Goal: Task Accomplishment & Management: Use online tool/utility

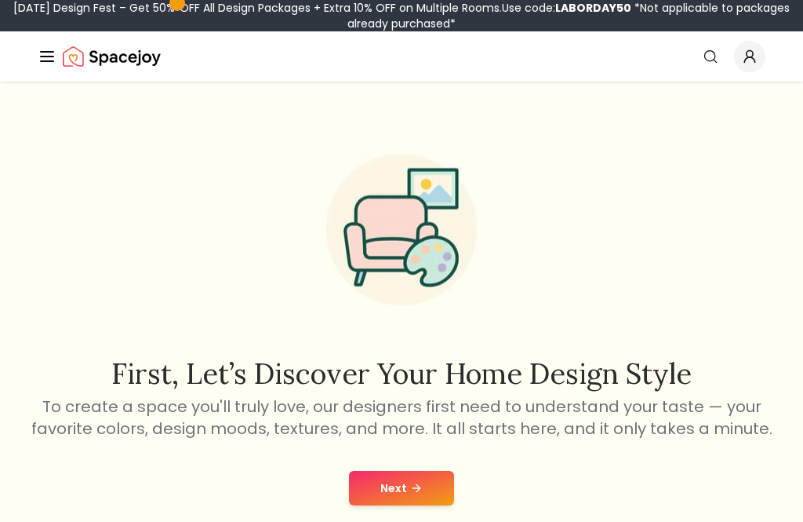
click at [393, 504] on button "Next" at bounding box center [401, 488] width 105 height 35
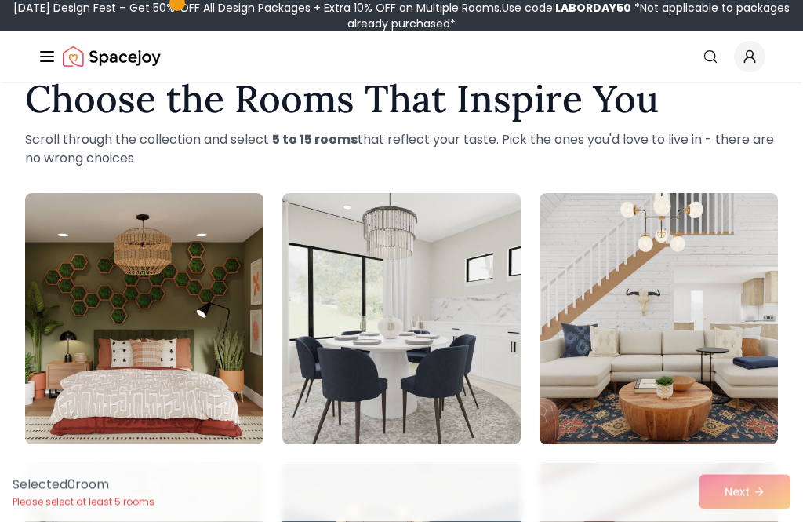
scroll to position [39, 0]
click at [704, 364] on img at bounding box center [659, 318] width 238 height 251
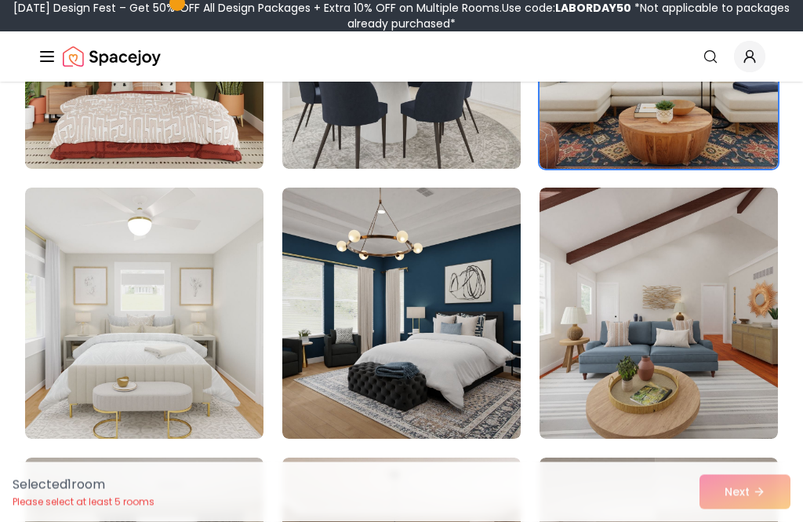
scroll to position [330, 0]
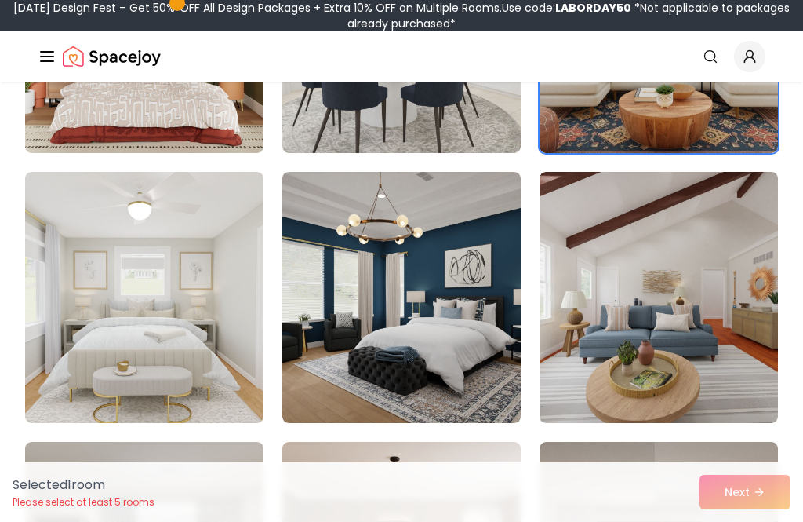
click at [446, 351] on img at bounding box center [401, 297] width 238 height 251
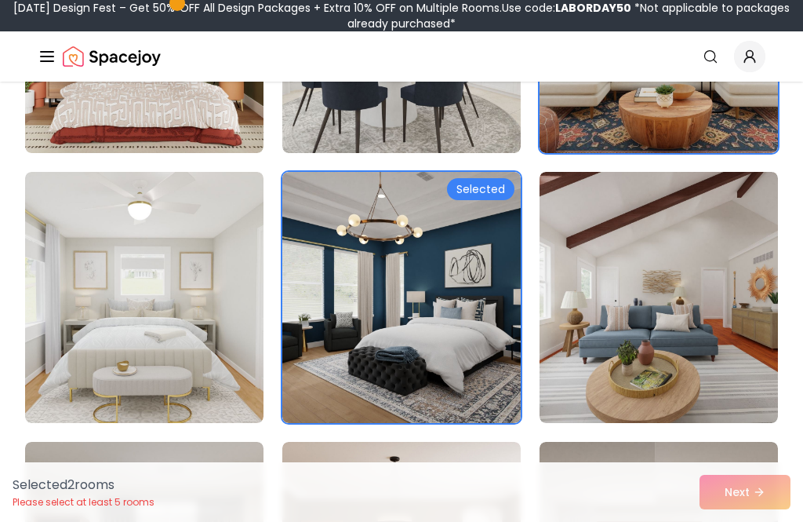
click at [180, 376] on img at bounding box center [144, 297] width 238 height 251
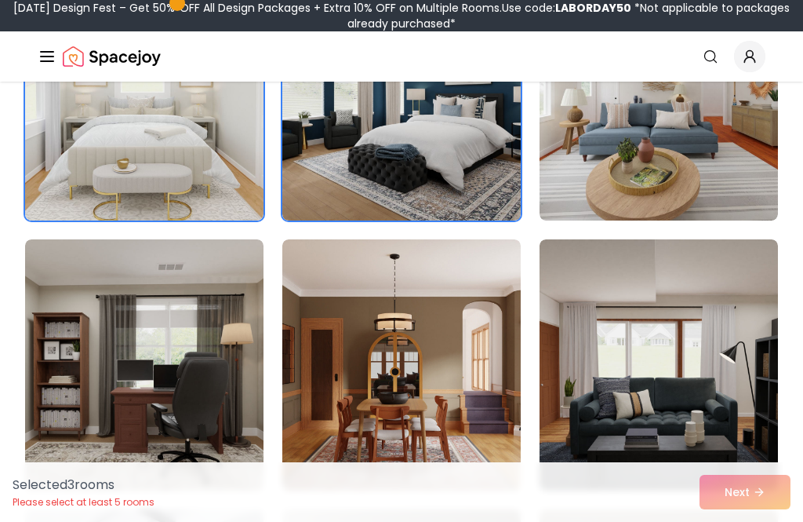
click at [708, 158] on img at bounding box center [659, 94] width 238 height 251
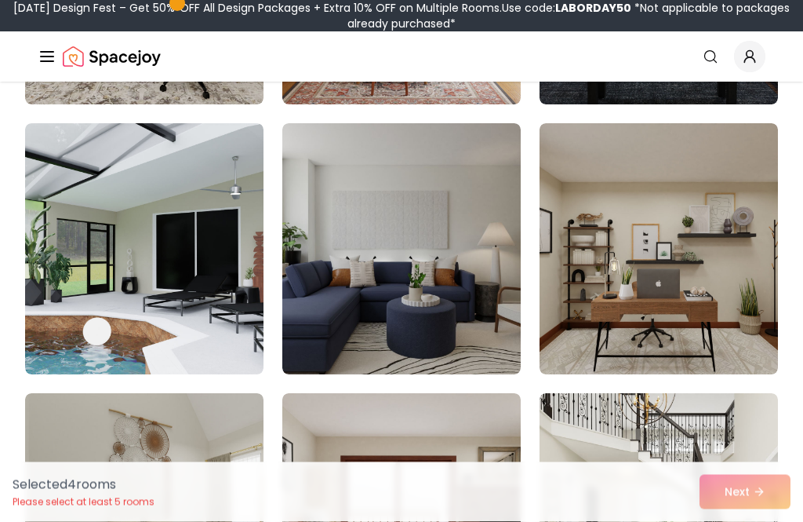
scroll to position [922, 0]
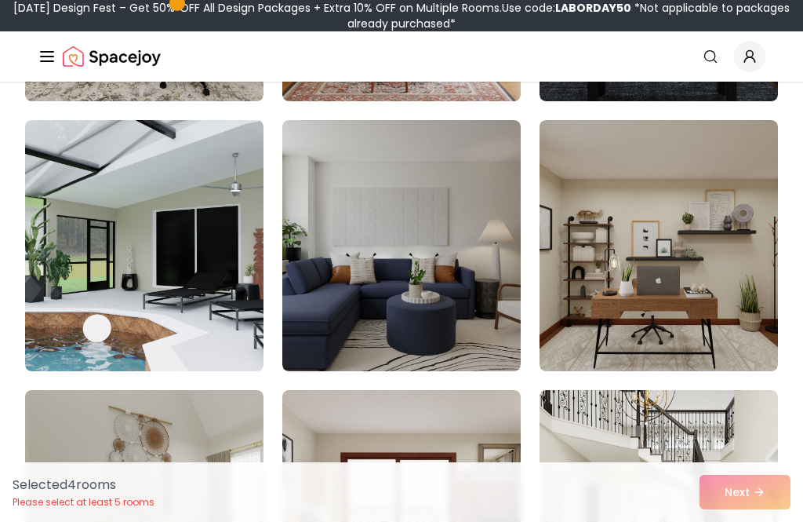
click at [158, 321] on img at bounding box center [144, 245] width 238 height 251
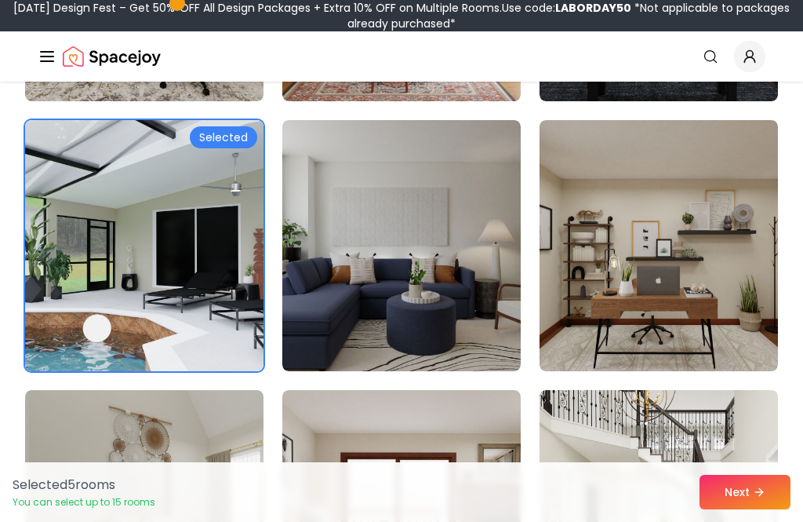
click at [429, 314] on img at bounding box center [401, 245] width 238 height 251
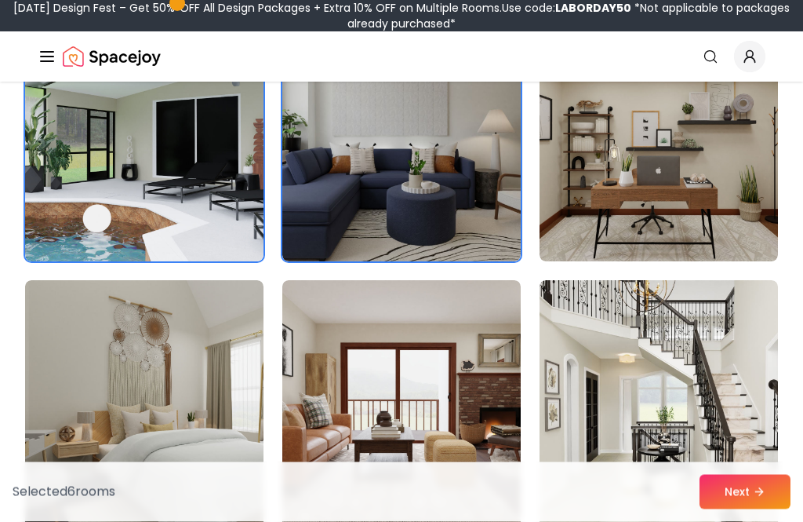
scroll to position [1038, 0]
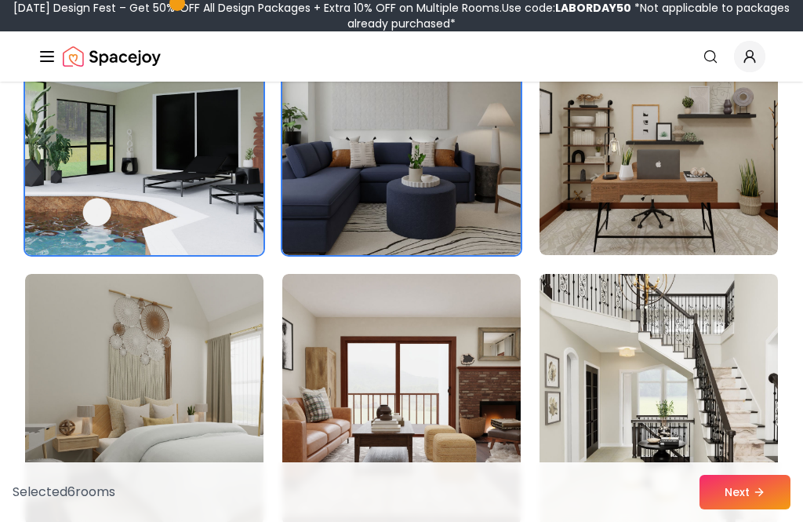
click at [694, 143] on img at bounding box center [659, 129] width 238 height 251
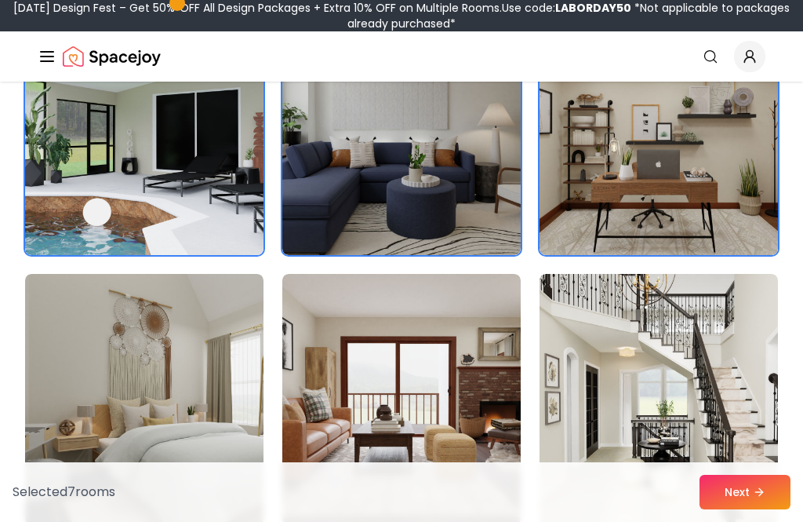
click at [696, 395] on img at bounding box center [659, 399] width 238 height 251
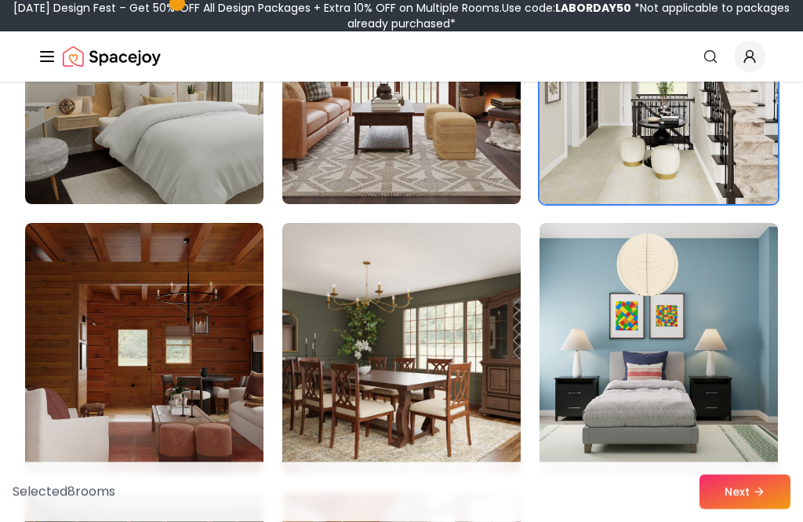
scroll to position [1382, 0]
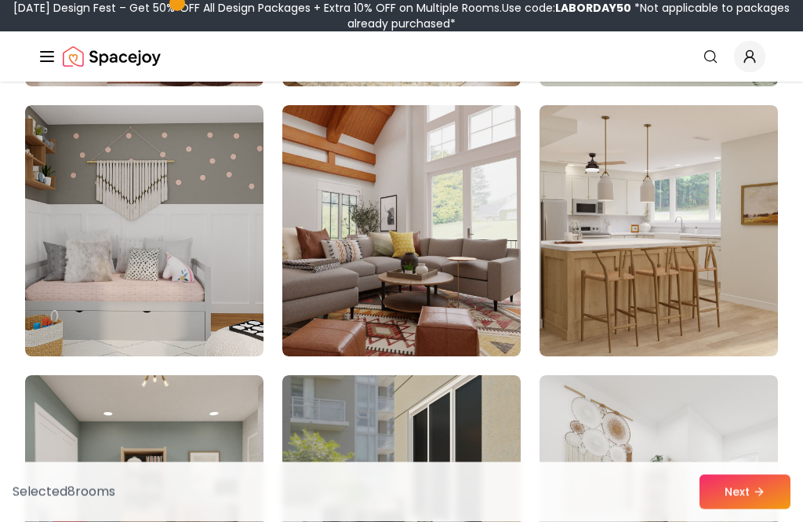
click at [682, 298] on img at bounding box center [659, 231] width 238 height 251
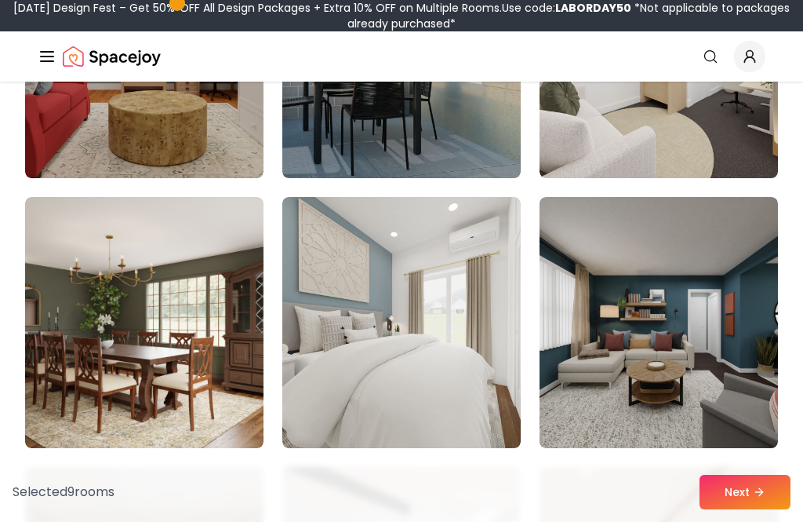
scroll to position [2196, 0]
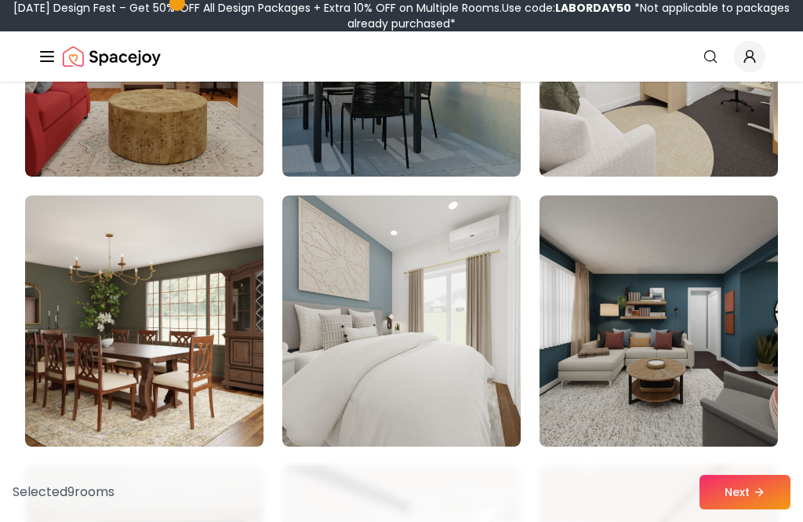
click at [400, 304] on img at bounding box center [401, 320] width 238 height 251
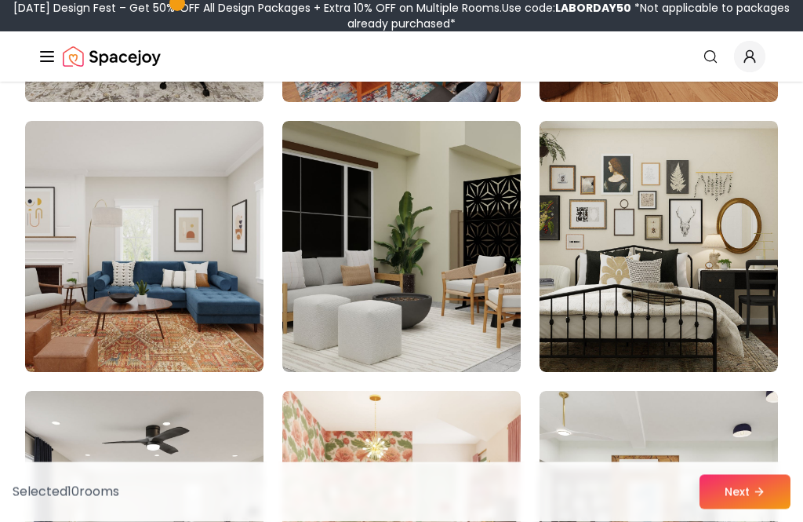
scroll to position [2811, 0]
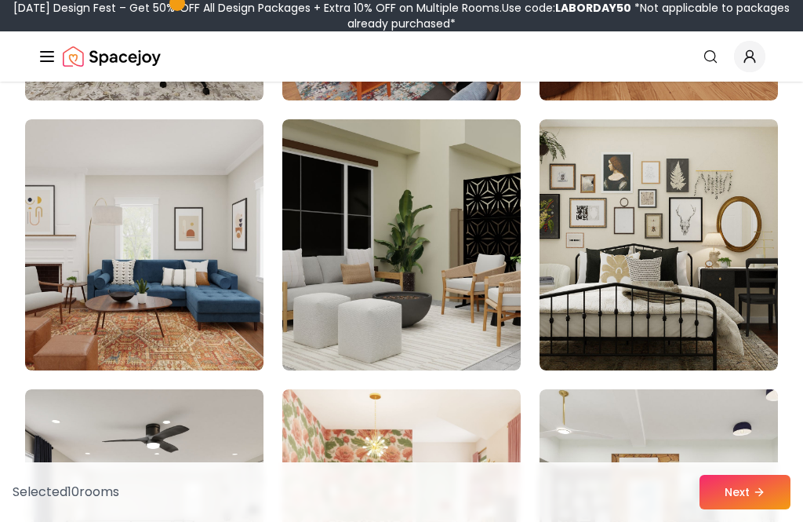
click at [388, 235] on img at bounding box center [401, 244] width 238 height 251
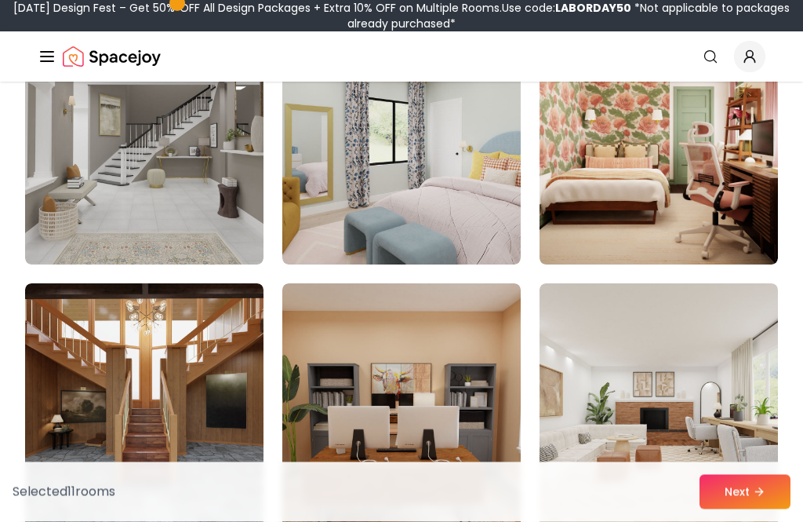
scroll to position [3994, 0]
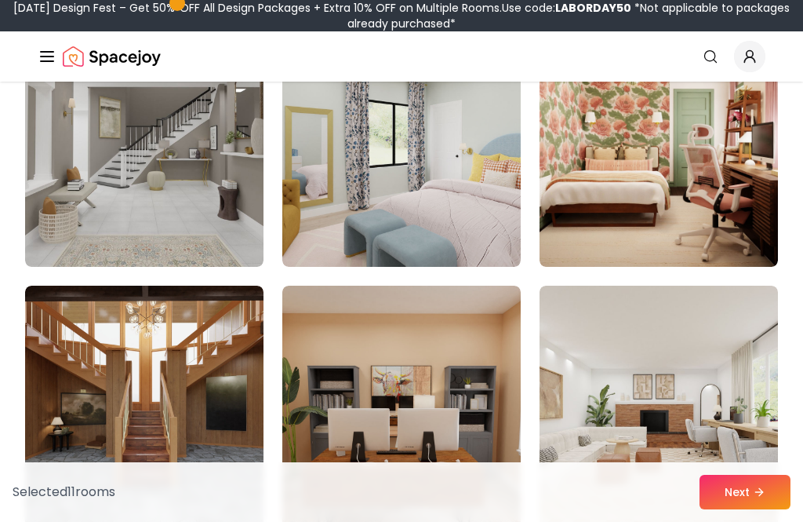
click at [165, 202] on img at bounding box center [144, 141] width 238 height 251
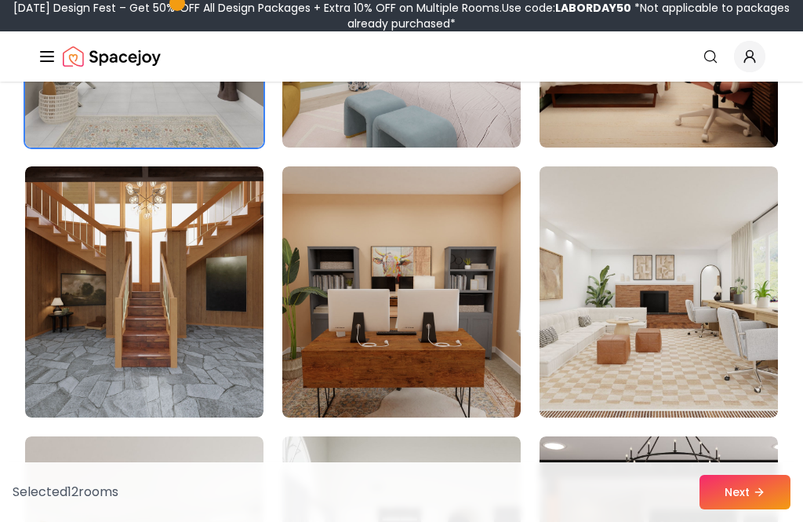
scroll to position [4122, 0]
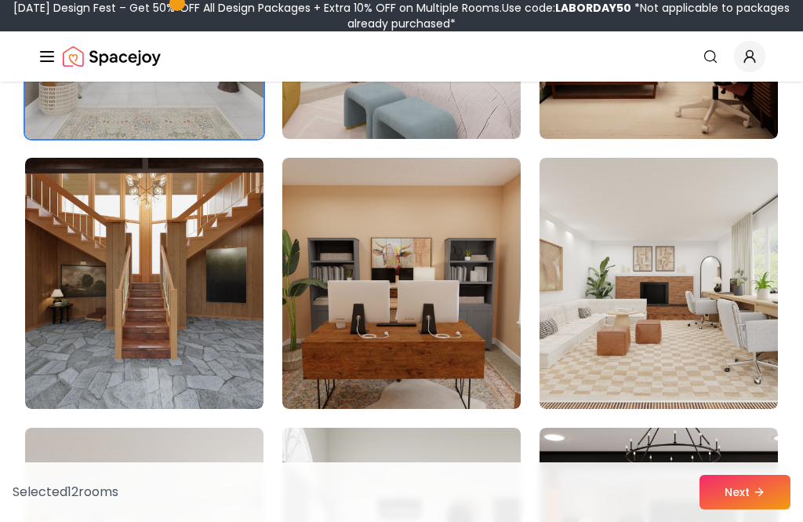
click at [668, 304] on img at bounding box center [659, 283] width 238 height 251
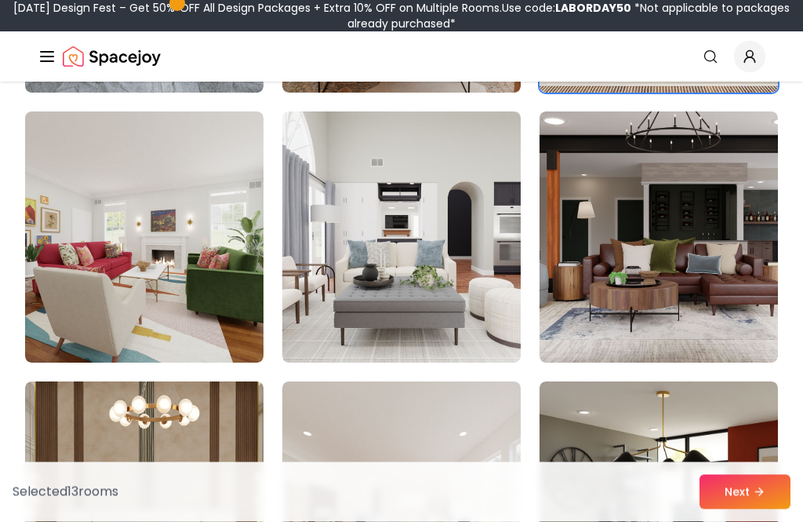
scroll to position [4438, 0]
click at [431, 260] on img at bounding box center [401, 236] width 238 height 251
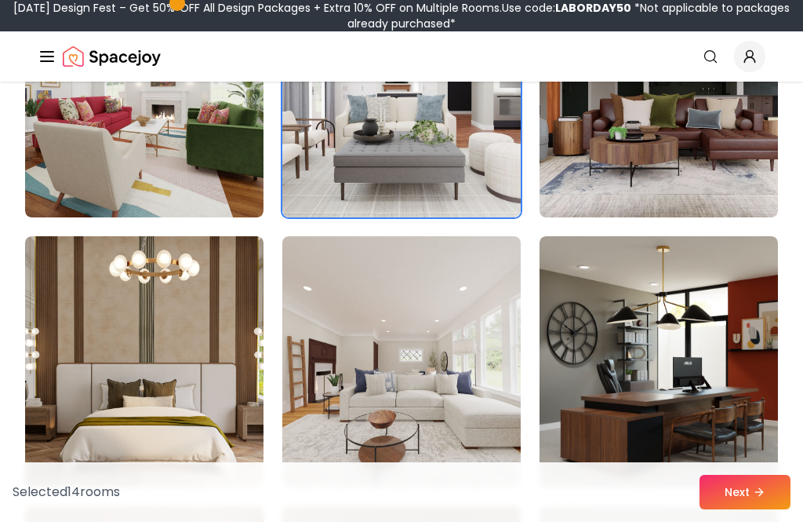
scroll to position [4620, 0]
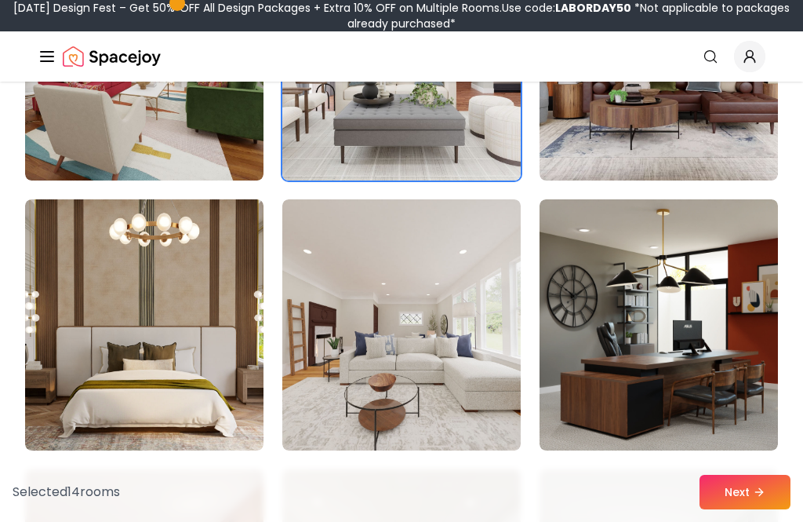
click at [461, 373] on img at bounding box center [401, 324] width 238 height 251
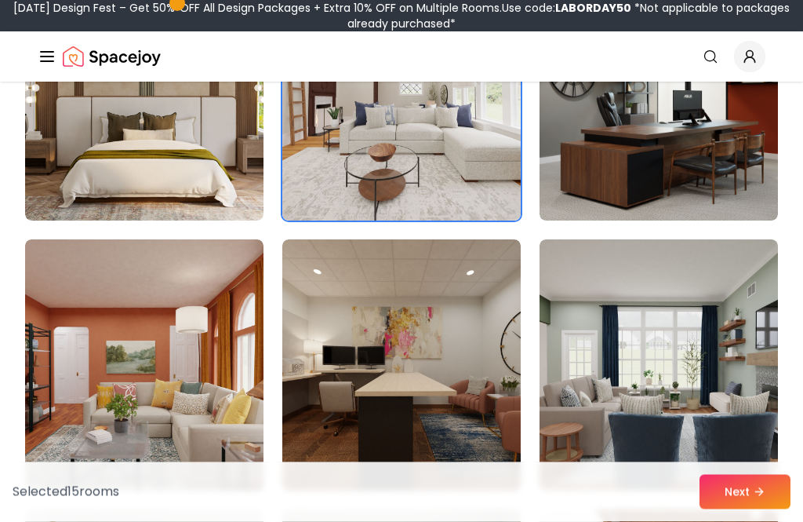
scroll to position [4852, 0]
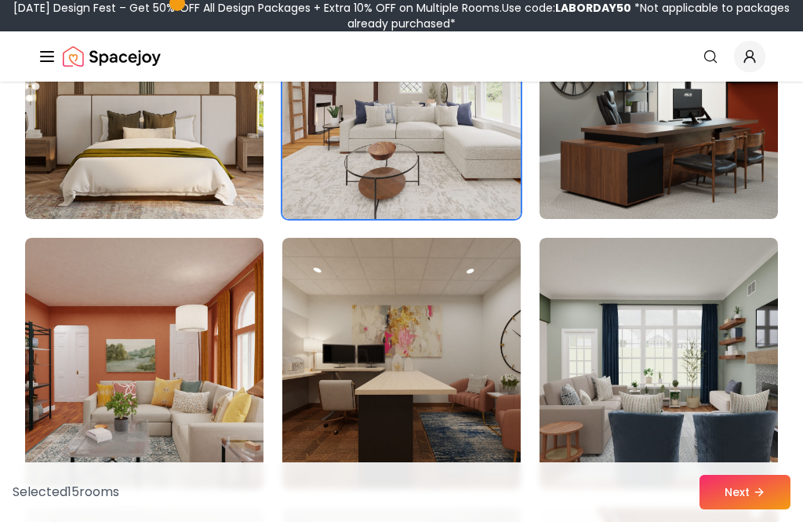
click at [460, 402] on img at bounding box center [401, 363] width 238 height 251
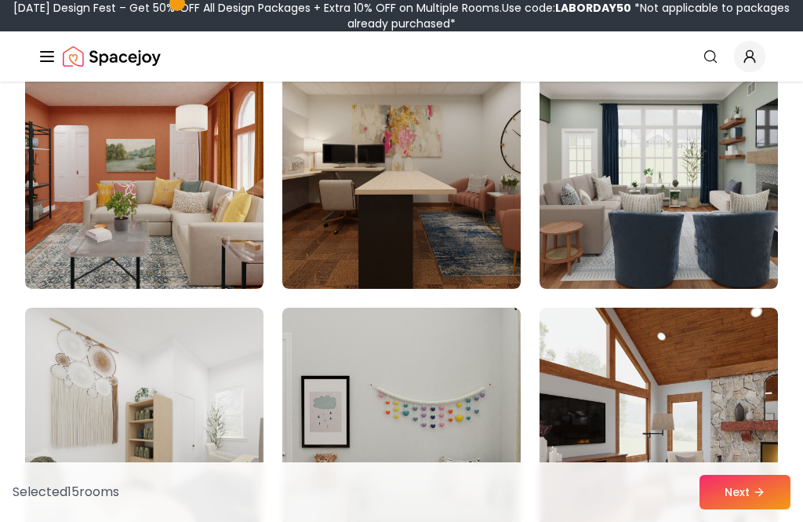
scroll to position [5053, 0]
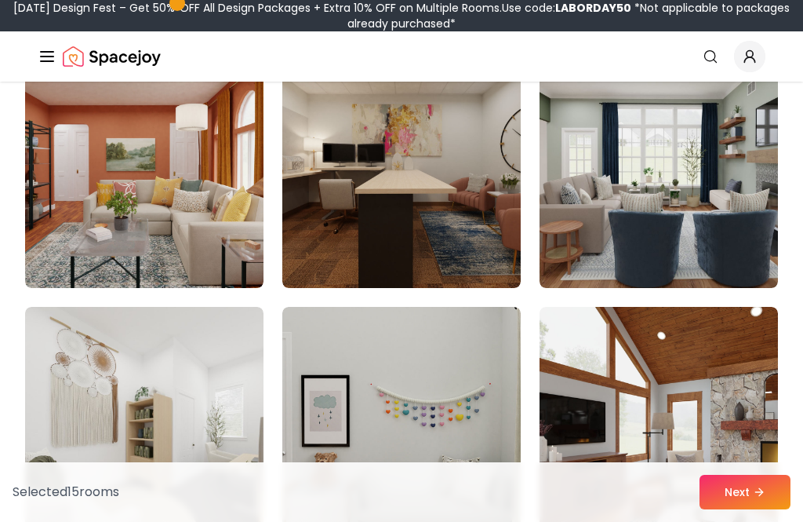
click at [695, 243] on img at bounding box center [659, 162] width 238 height 251
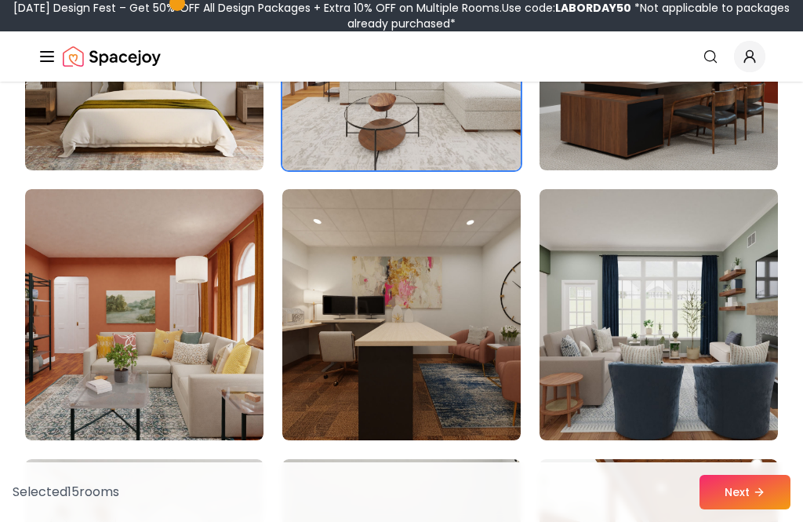
scroll to position [4877, 0]
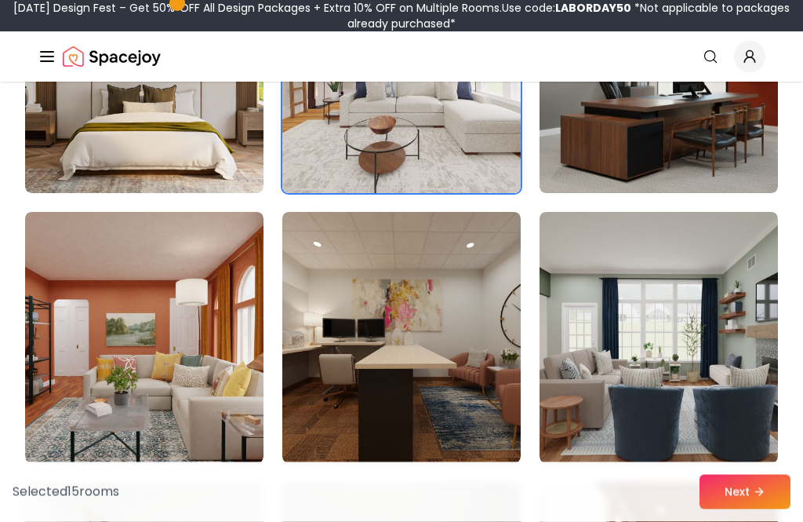
click at [744, 486] on button "Next" at bounding box center [745, 492] width 91 height 35
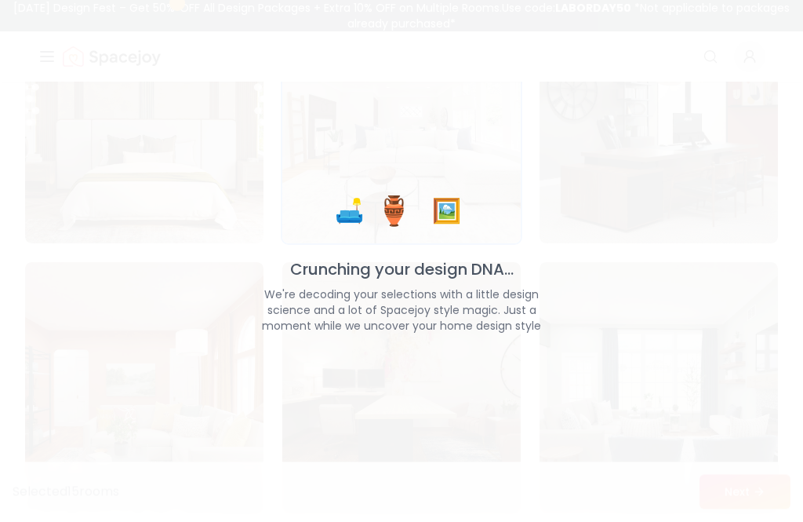
scroll to position [4878, 0]
